Goal: Information Seeking & Learning: Learn about a topic

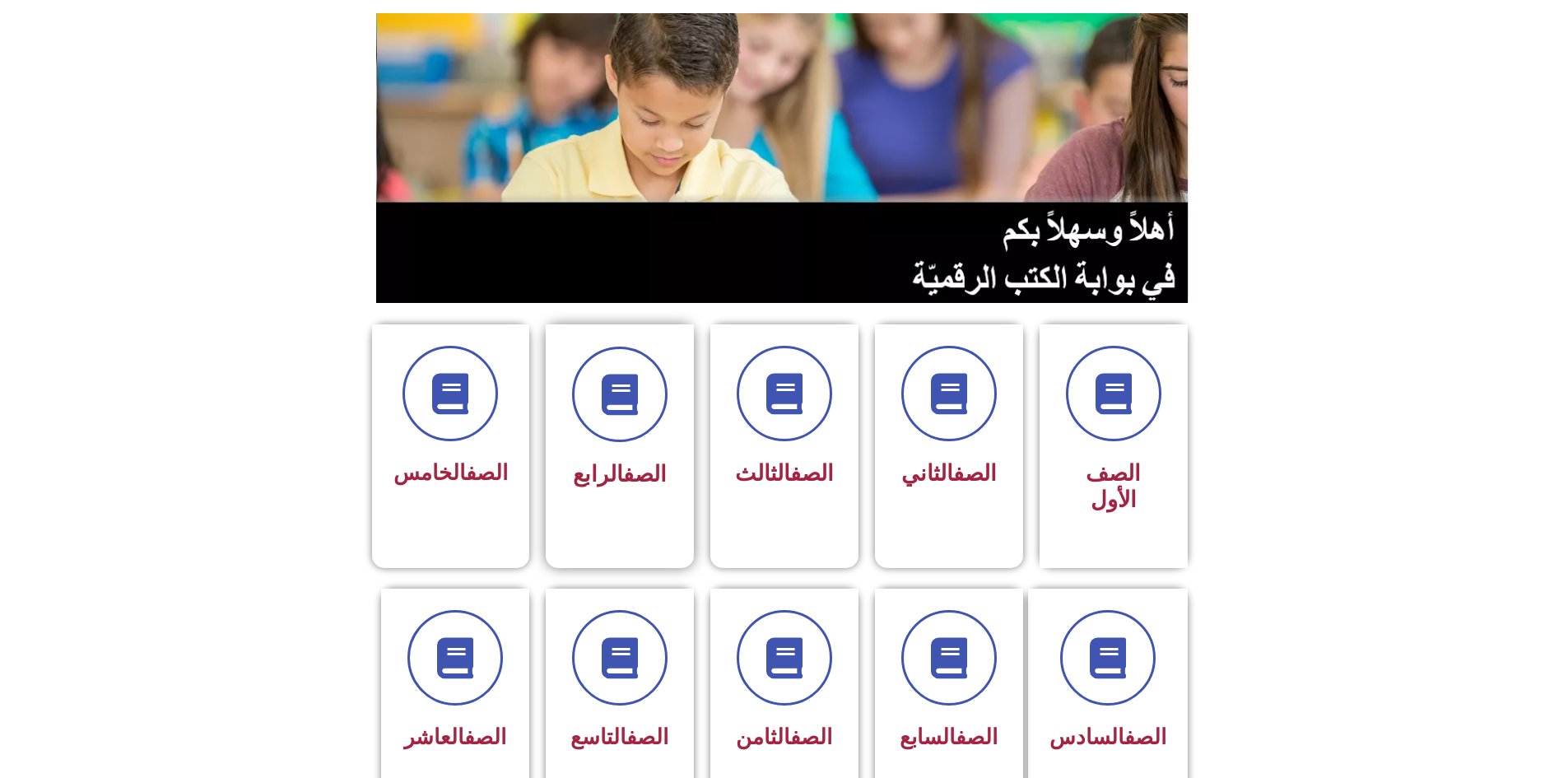
scroll to position [164, 0]
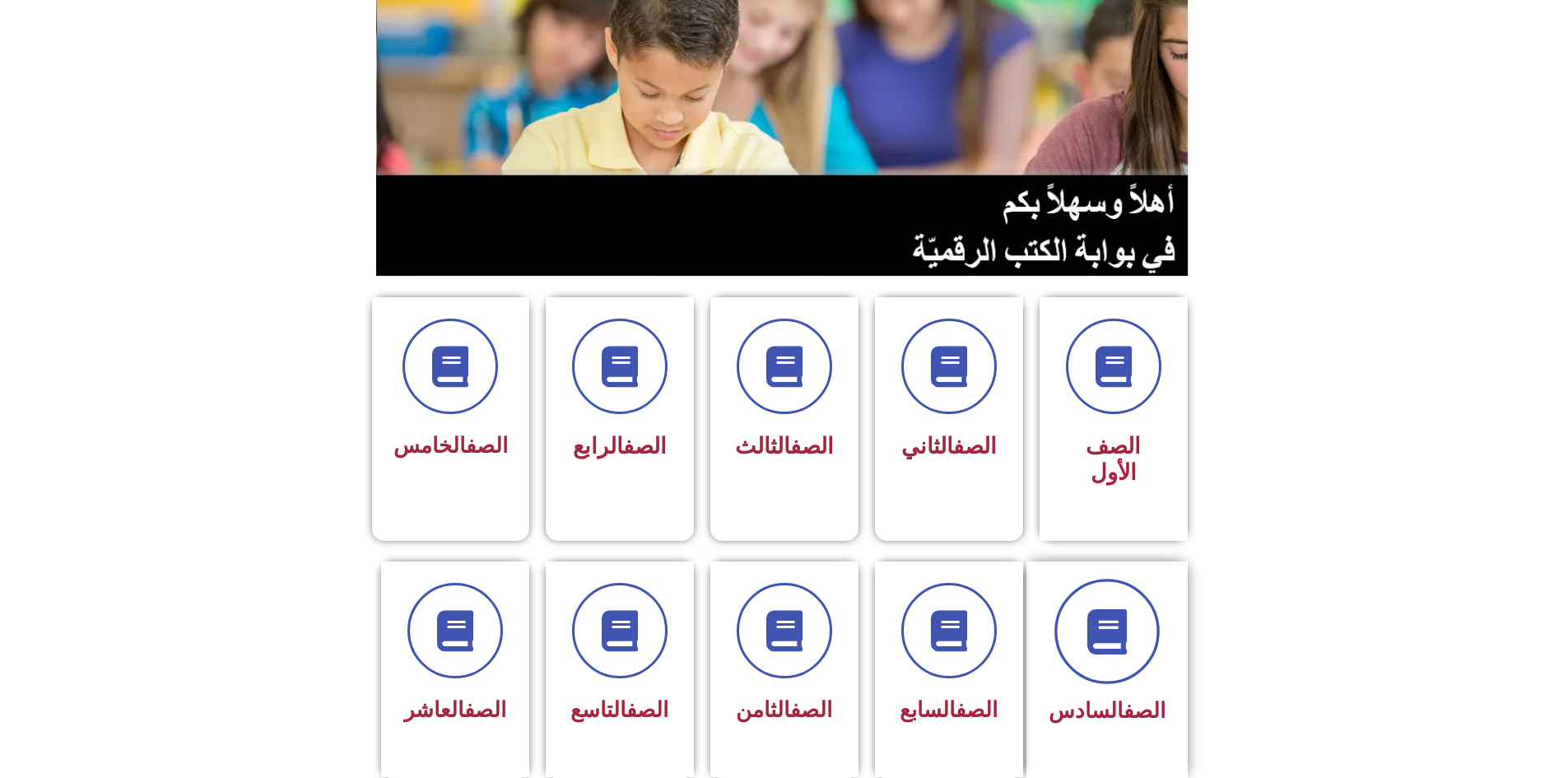
click at [1084, 579] on span at bounding box center [1107, 631] width 105 height 105
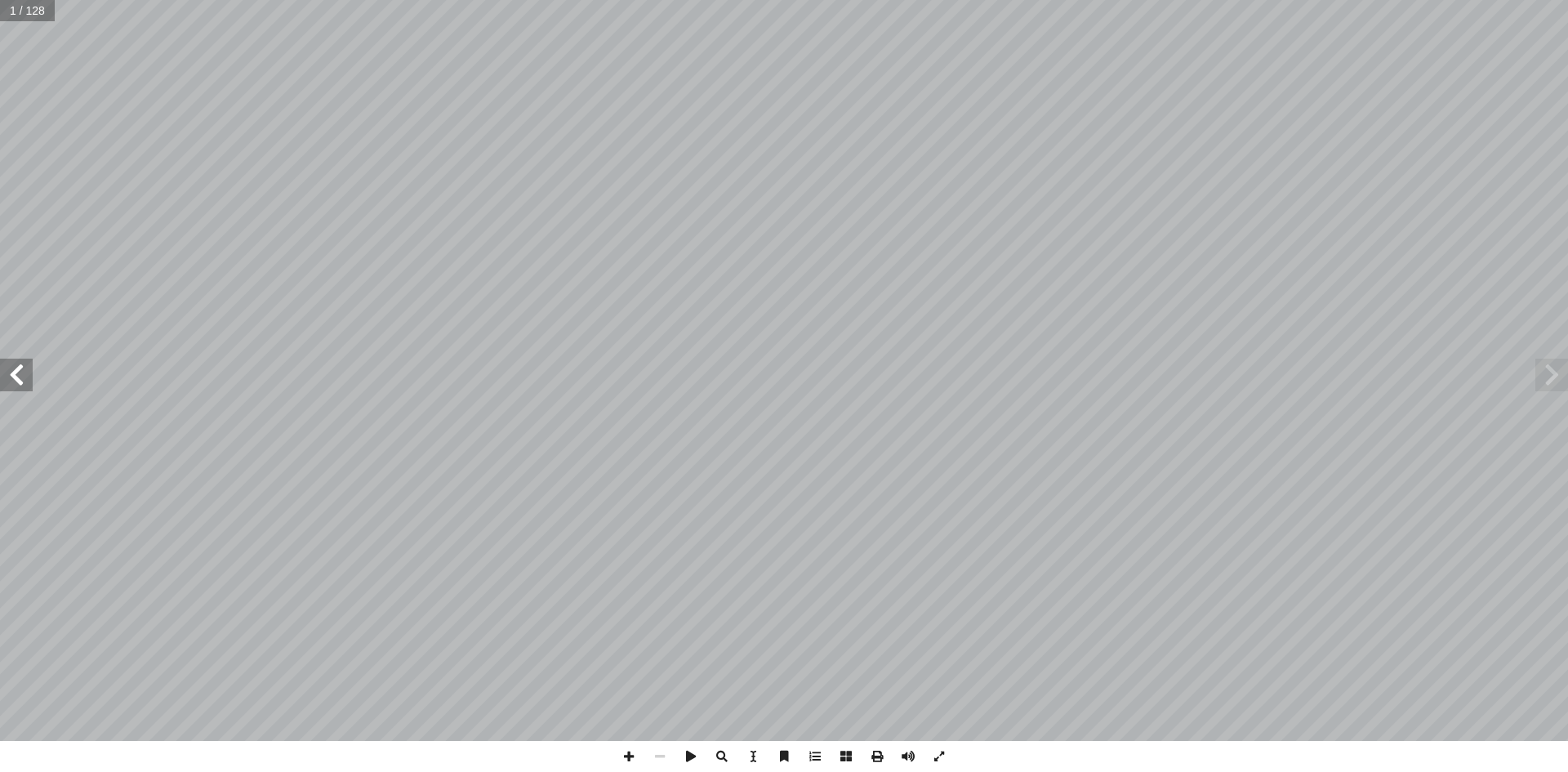
click at [23, 375] on span at bounding box center [16, 375] width 32 height 32
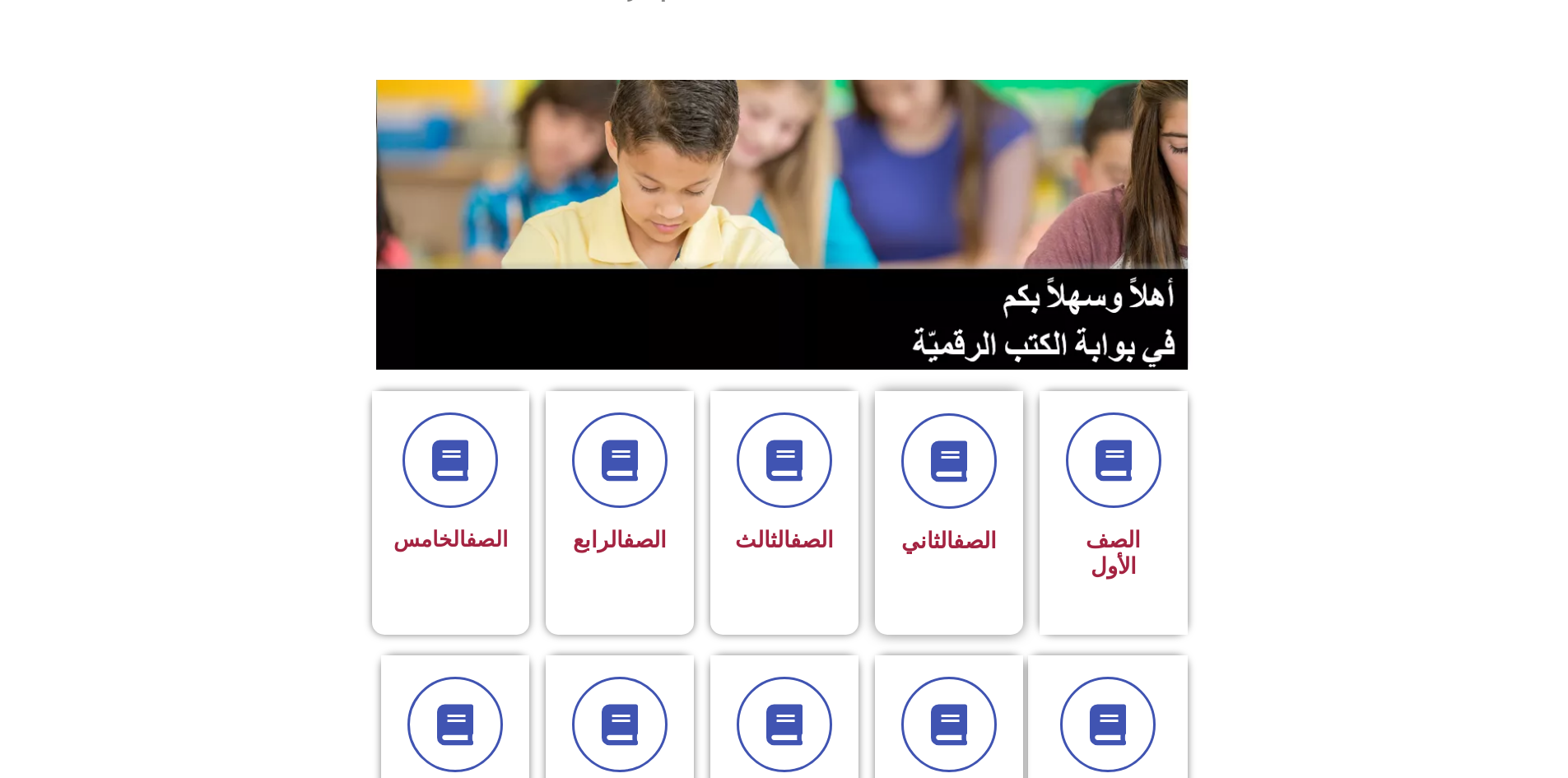
scroll to position [246, 0]
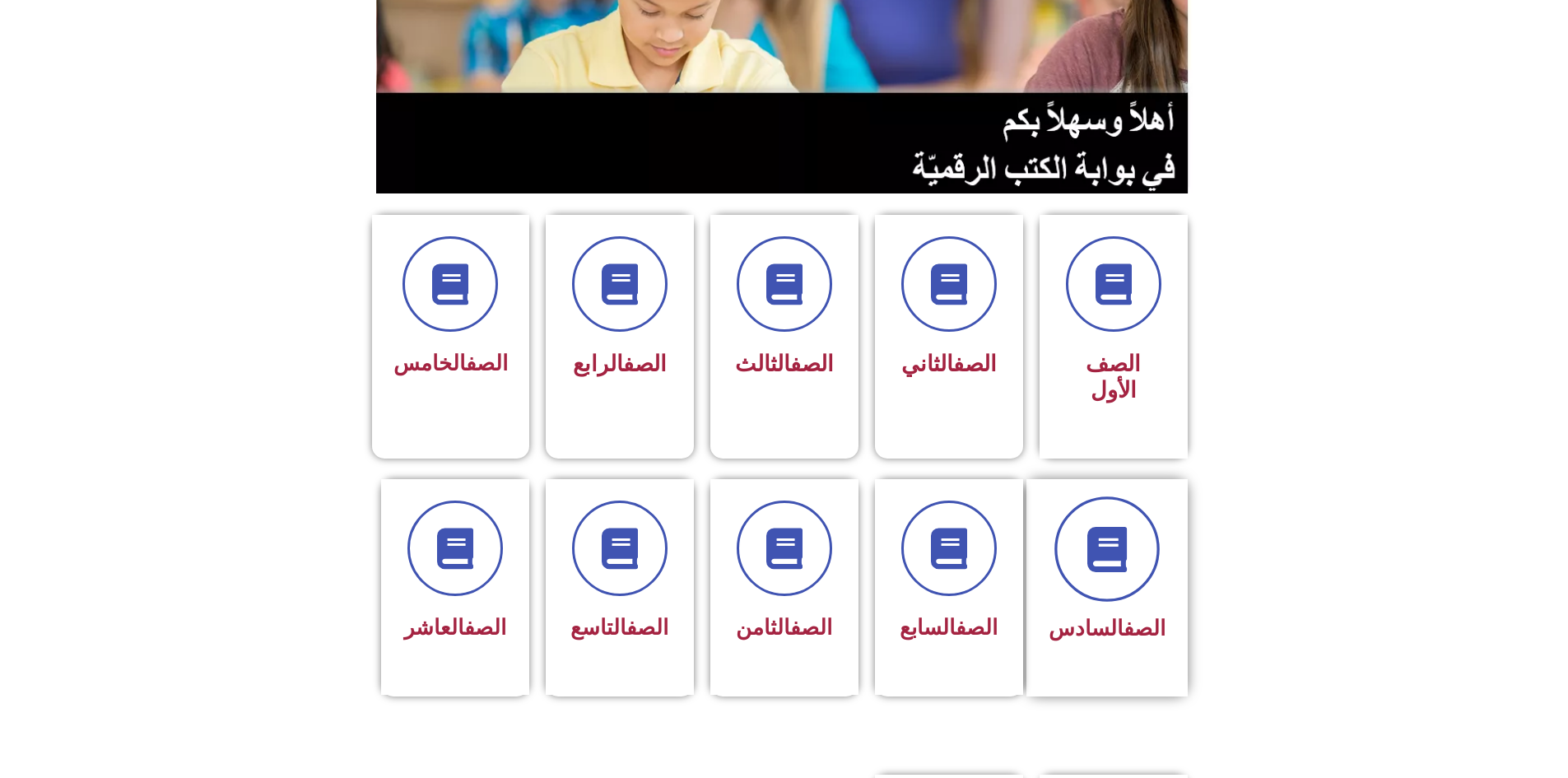
click at [1118, 526] on icon at bounding box center [1106, 548] width 45 height 45
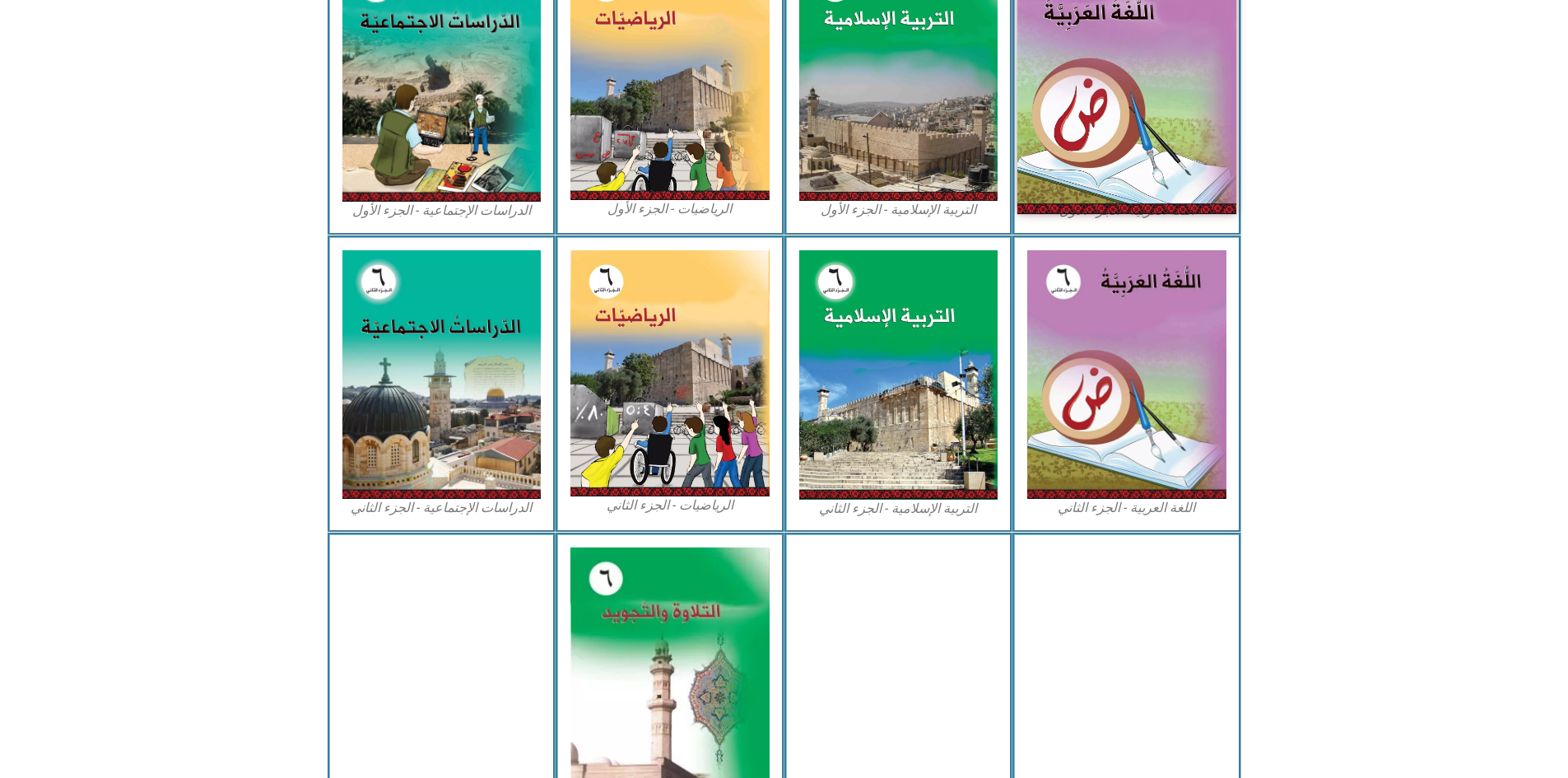
scroll to position [576, 0]
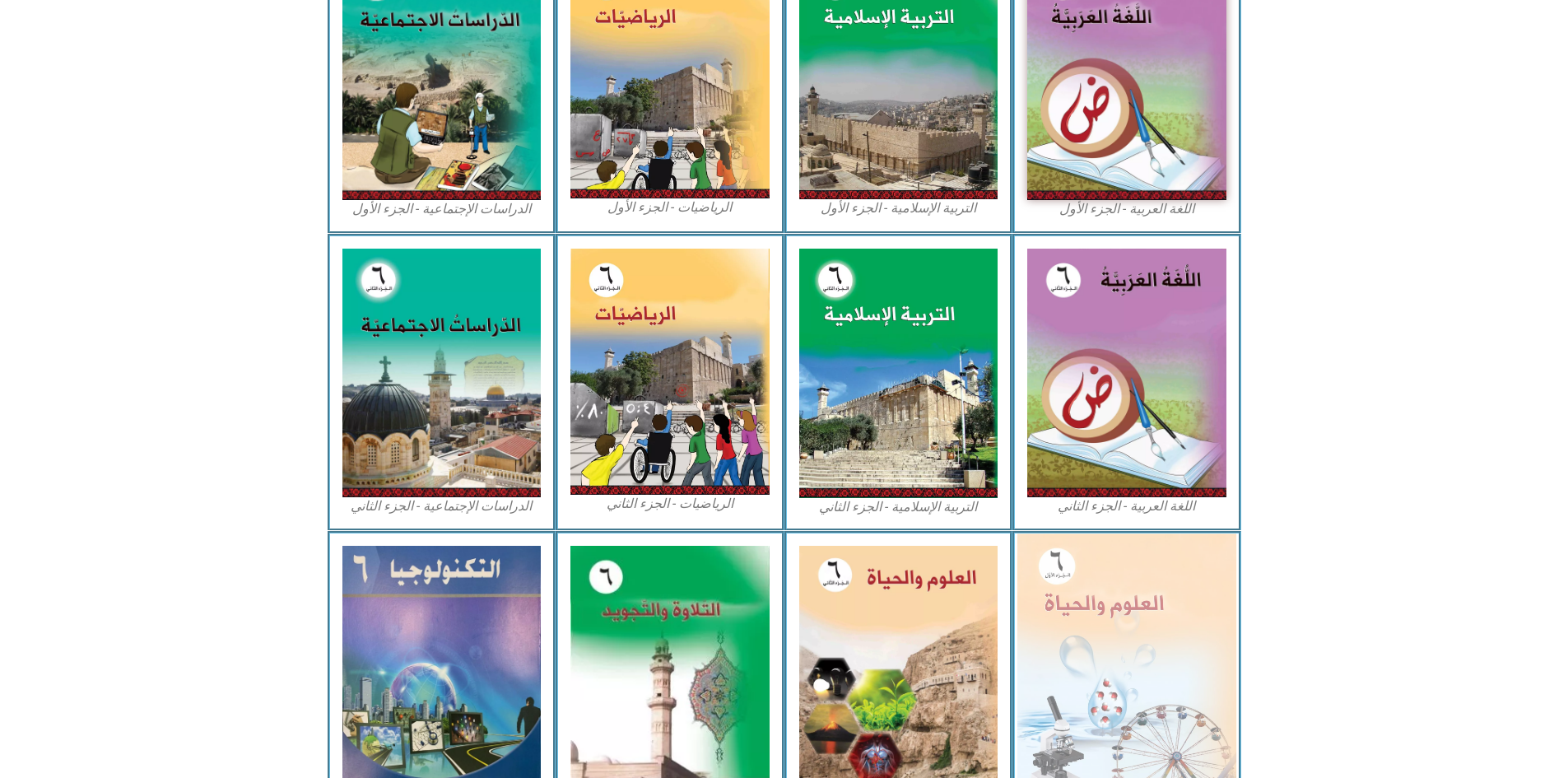
click at [1167, 552] on img at bounding box center [1126, 667] width 219 height 267
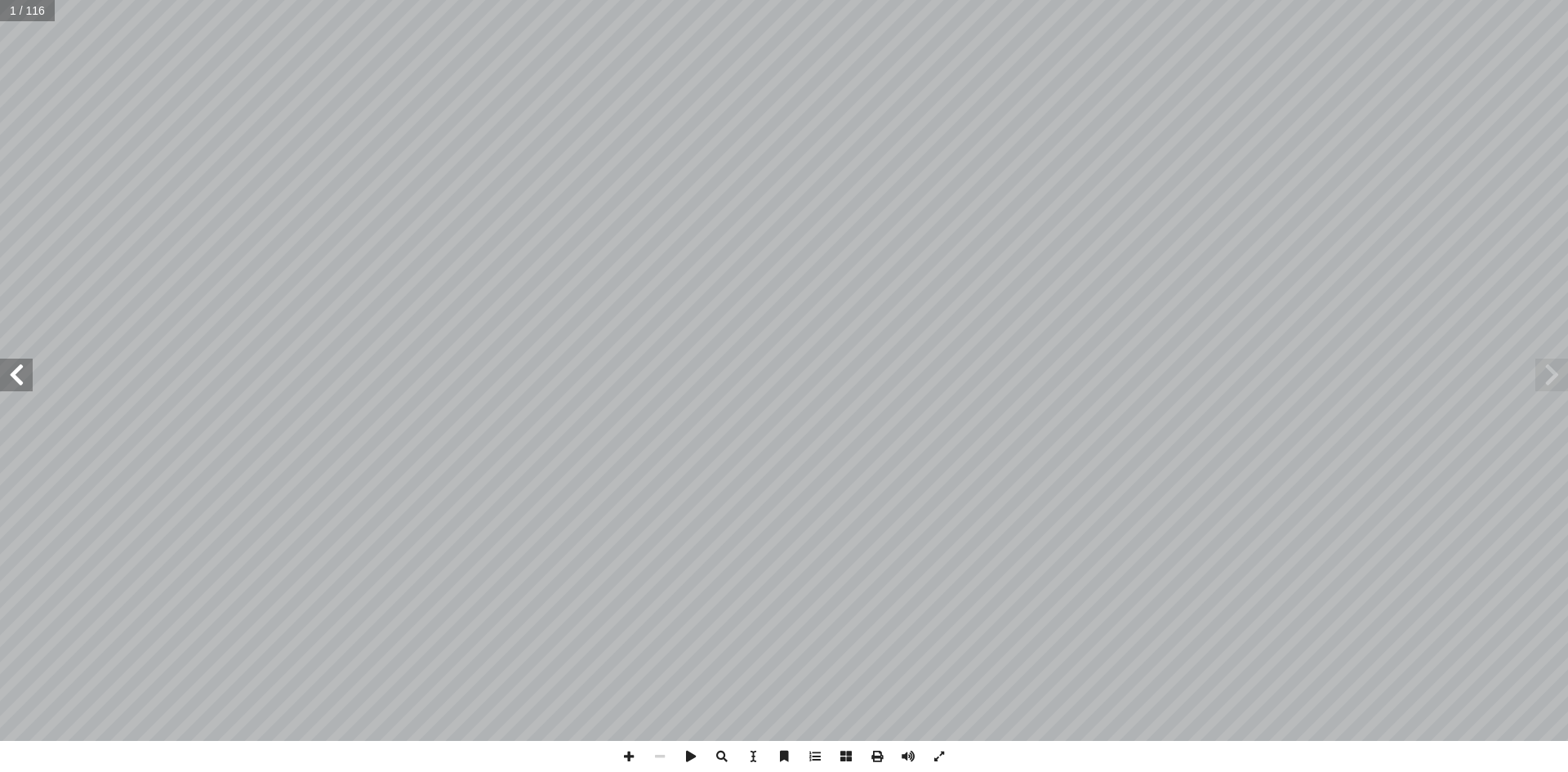
click at [23, 388] on span at bounding box center [16, 375] width 32 height 32
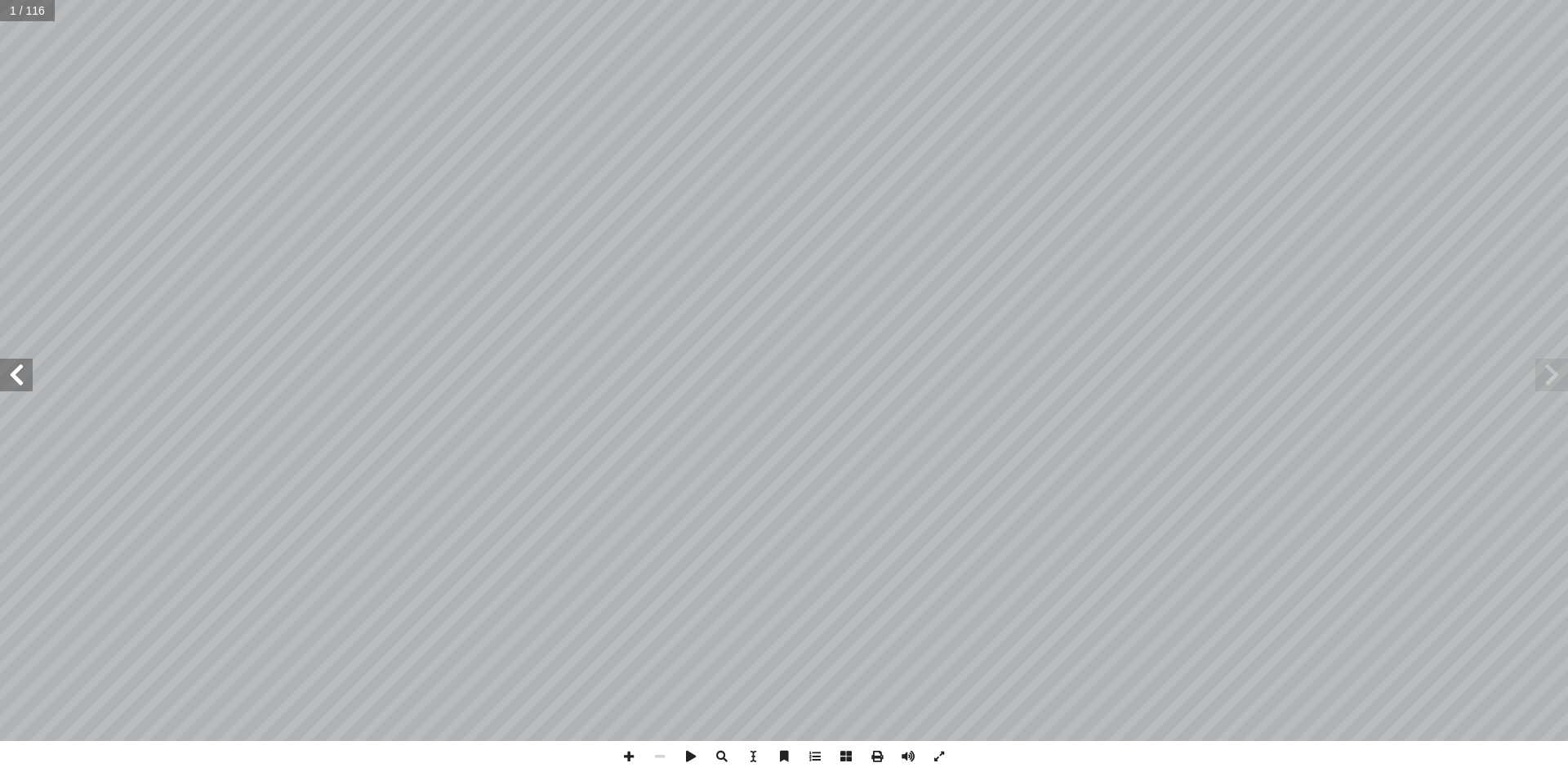
click at [23, 388] on span at bounding box center [16, 375] width 32 height 32
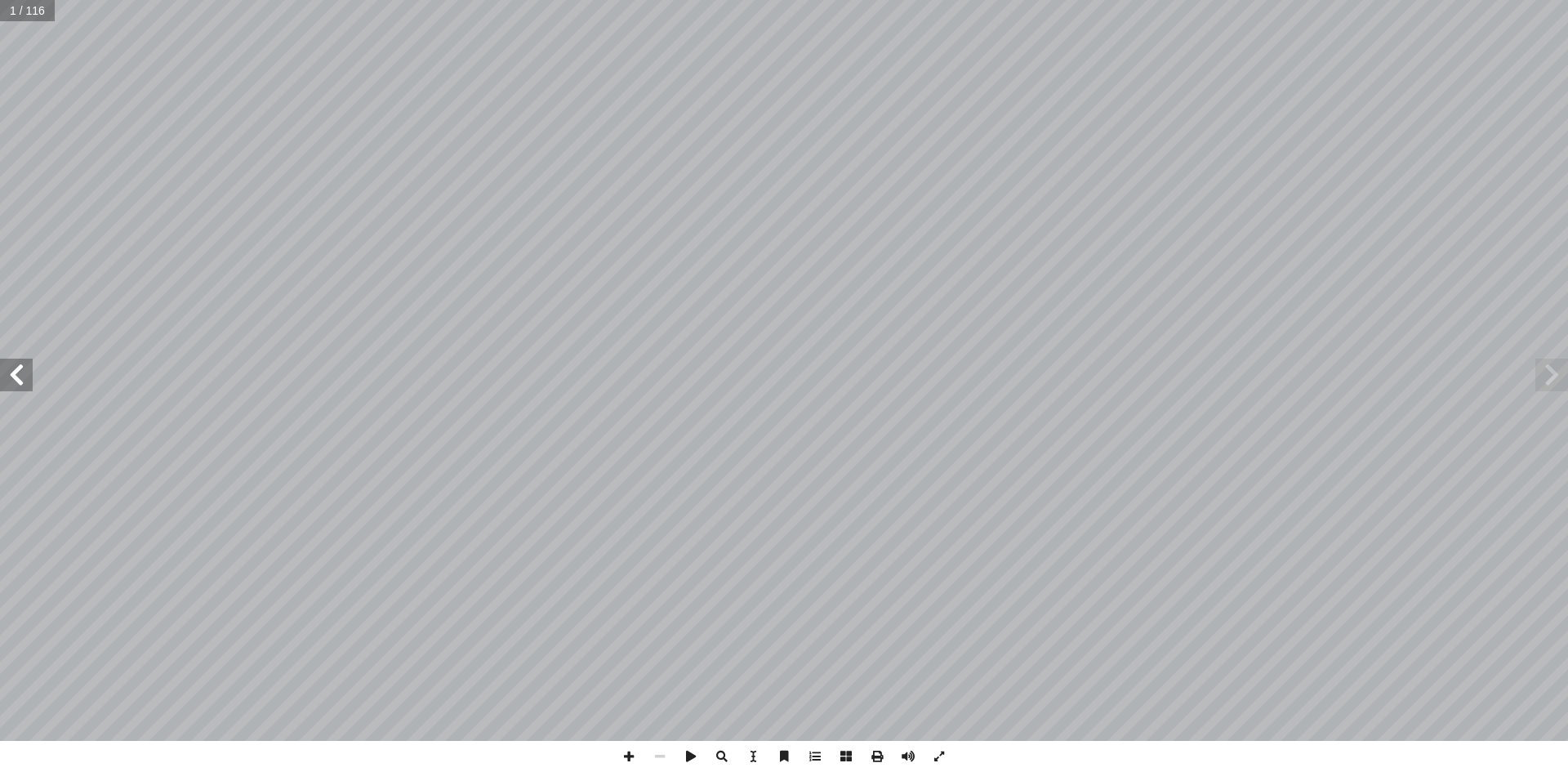
click at [24, 393] on div "العلوم والحياة ليف أ ا ّ فريق الـت بو هلال أ . سناء � أ � ) ً قا ّ لبرغوثي (منس…" at bounding box center [784, 370] width 1568 height 741
click at [26, 385] on span at bounding box center [16, 375] width 32 height 32
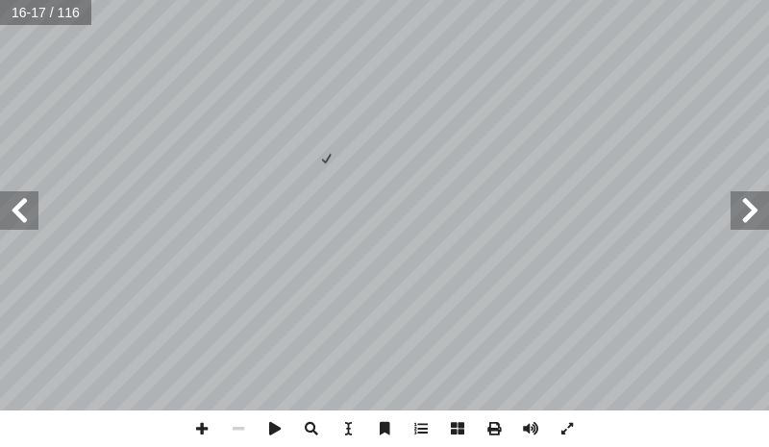
click at [22, 198] on span at bounding box center [19, 210] width 38 height 38
click at [37, 222] on span at bounding box center [19, 210] width 38 height 38
click at [745, 217] on span at bounding box center [750, 210] width 38 height 38
click at [762, 221] on span at bounding box center [750, 210] width 38 height 38
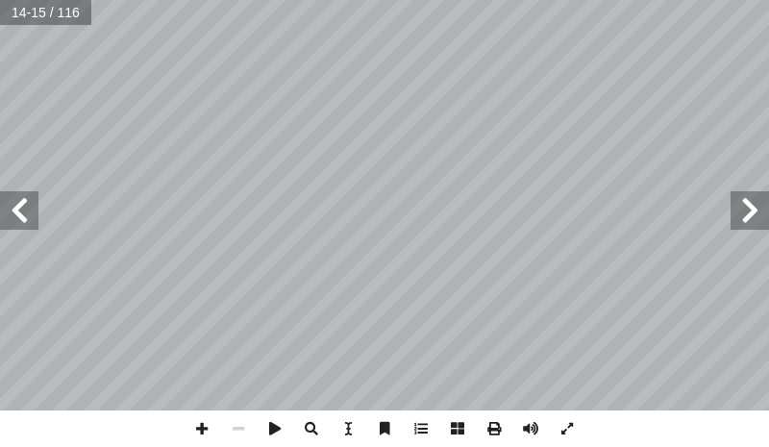
click at [762, 221] on span at bounding box center [750, 210] width 38 height 38
click at [0, 207] on span at bounding box center [19, 210] width 38 height 38
click at [33, 222] on span at bounding box center [19, 210] width 38 height 38
click at [32, 217] on span at bounding box center [19, 210] width 38 height 38
click at [197, 427] on span at bounding box center [202, 429] width 37 height 37
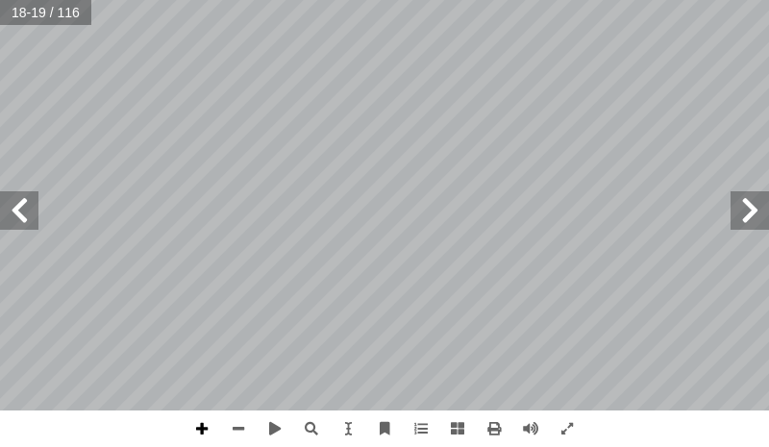
click at [197, 427] on span at bounding box center [202, 429] width 37 height 37
click at [207, 423] on span at bounding box center [202, 429] width 37 height 37
click at [236, 430] on span at bounding box center [238, 429] width 37 height 37
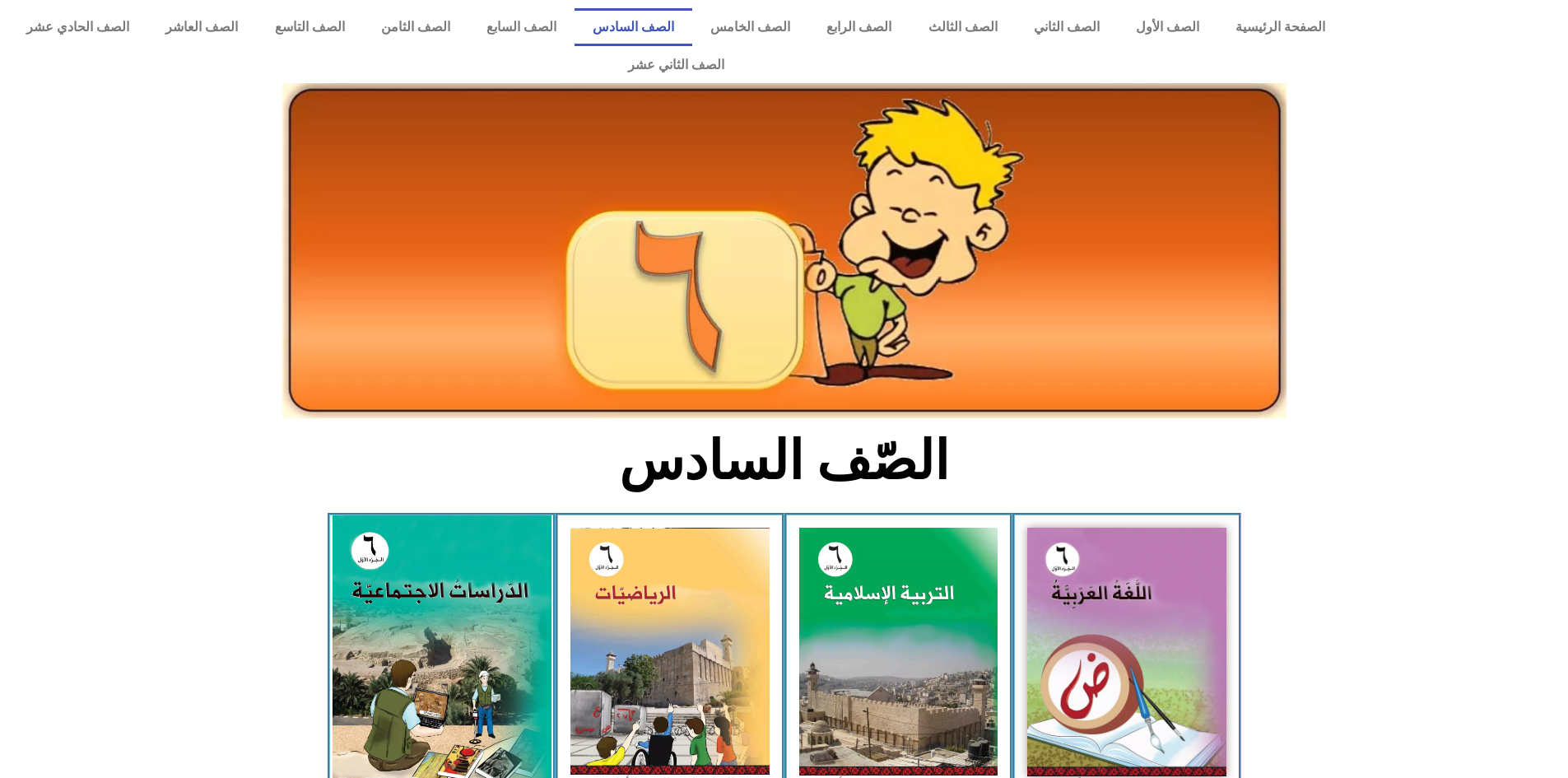
click at [526, 616] on img at bounding box center [441, 651] width 219 height 273
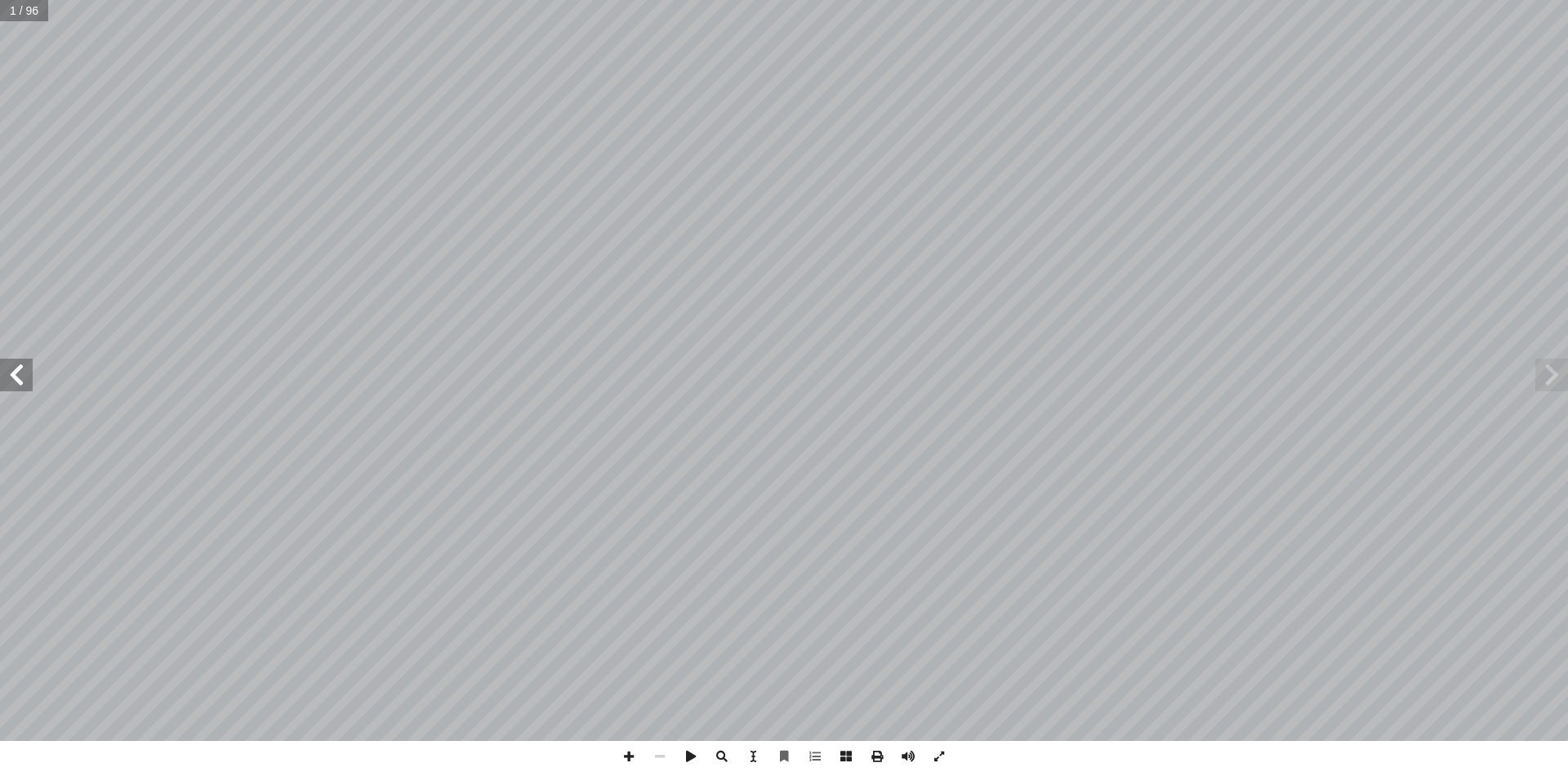
click at [25, 378] on span at bounding box center [16, 375] width 32 height 32
click at [25, 377] on span at bounding box center [16, 375] width 32 height 32
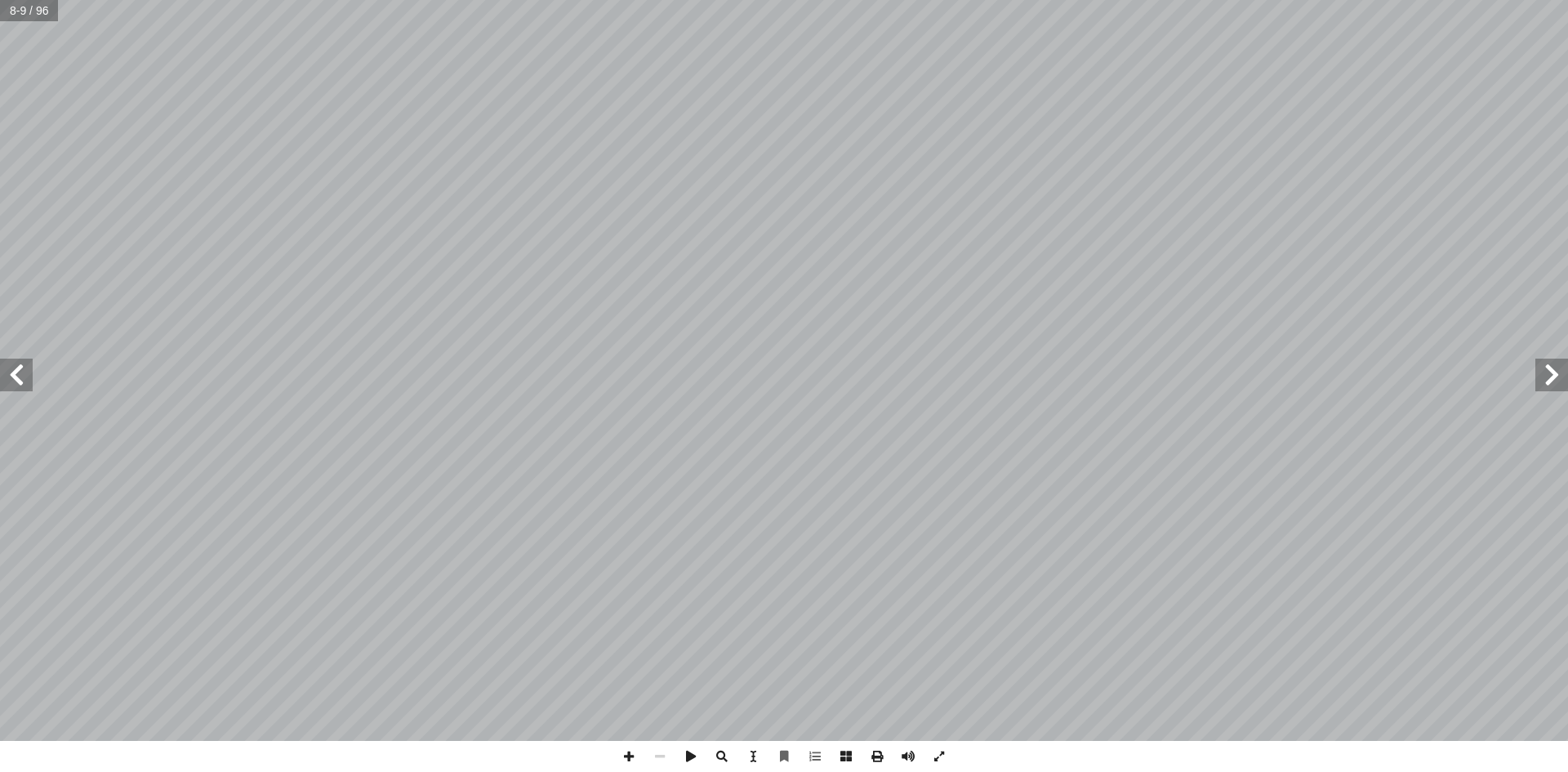
click at [25, 377] on span at bounding box center [16, 375] width 32 height 32
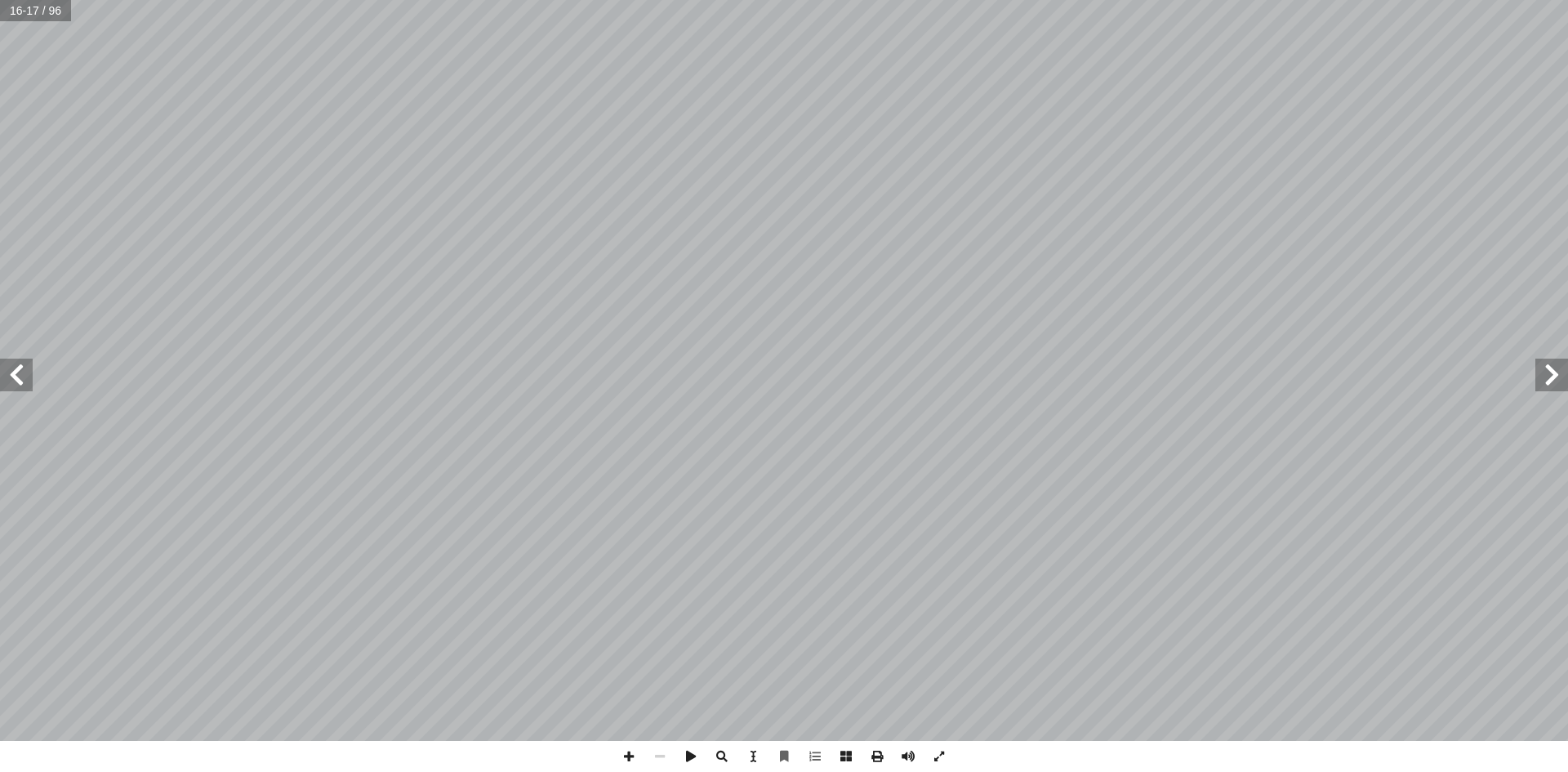
click at [8, 374] on span at bounding box center [16, 375] width 32 height 32
click at [10, 374] on span at bounding box center [16, 375] width 32 height 32
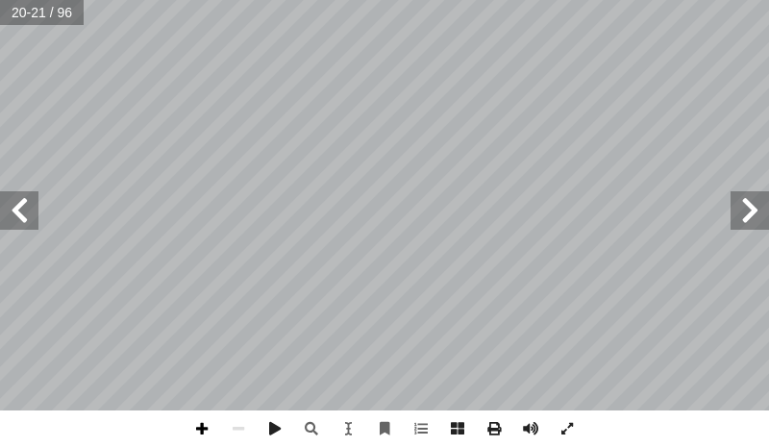
click at [216, 430] on span at bounding box center [202, 429] width 37 height 37
click at [35, 210] on span at bounding box center [19, 210] width 38 height 38
click at [536, 0] on html "الصفحة الرئيسية الصف الأول الصف الثاني الصف الثالث الصف الرابع الصف الخامس الصف…" at bounding box center [384, 65] width 769 height 130
click at [656, 412] on div "18 نا: ْ م َّ ل َ ع َ ت ُ ن ْ ح َ ن ٌ ِ ماضيه ٌ روس ُ د َ و ُ ه َ سان، ف ْ ن ِ …" at bounding box center [384, 223] width 769 height 447
click at [14, 209] on span at bounding box center [19, 210] width 38 height 38
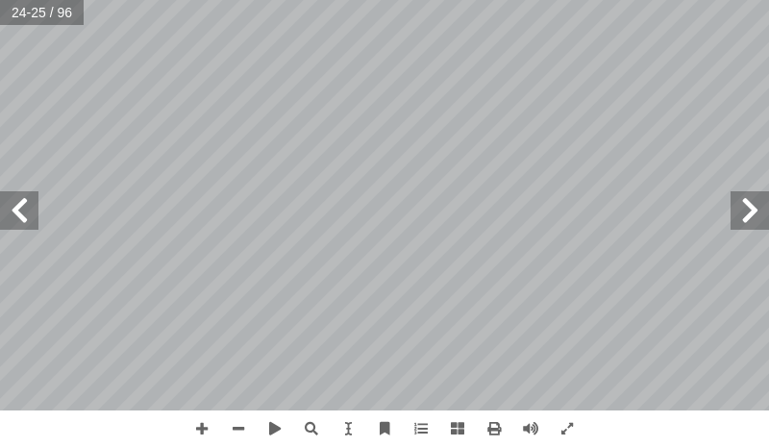
click at [28, 211] on span at bounding box center [19, 210] width 38 height 38
click at [200, 425] on span at bounding box center [202, 429] width 37 height 37
click at [366, 130] on html "الصفحة الرئيسية الصف الأول الصف الثاني الصف الثالث الصف الرابع الصف الخامس الصف…" at bounding box center [384, 65] width 769 height 130
click at [241, 429] on span at bounding box center [238, 429] width 37 height 37
click at [510, 412] on div "22 نا: ْ م َّ ل َ ع َ ت ُ ن ْ ح َ ن الحقائق والوقائع ِ بقلب ُ نا الفلسطيني، فيق…" at bounding box center [384, 223] width 769 height 447
